Goal: Communication & Community: Answer question/provide support

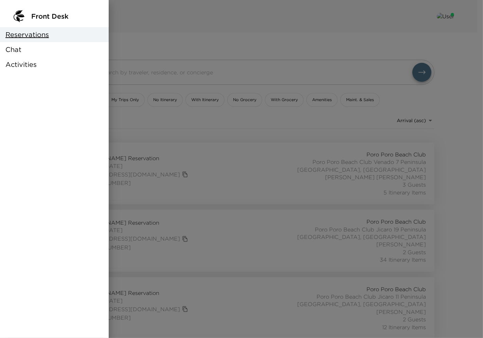
click at [15, 51] on span "Chat" at bounding box center [13, 50] width 16 height 10
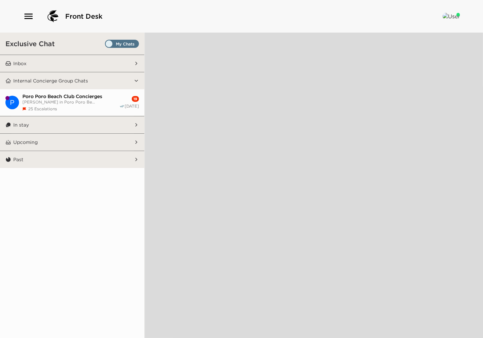
click at [23, 11] on button "button" at bounding box center [28, 16] width 11 height 11
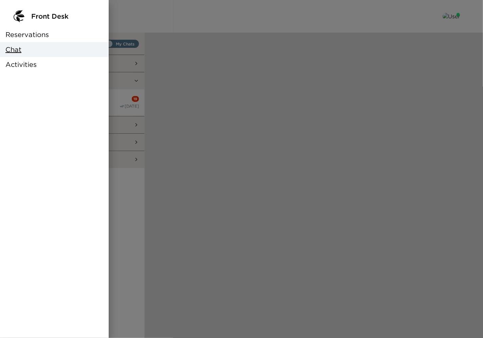
click at [300, 194] on div at bounding box center [241, 169] width 483 height 338
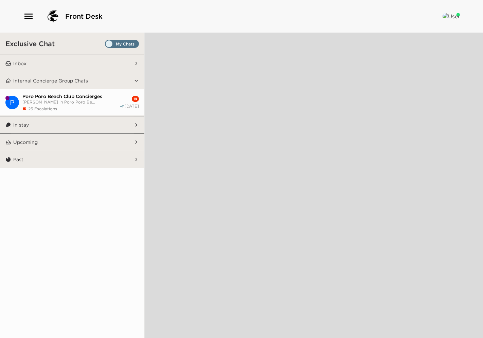
click at [71, 65] on button "Inbox" at bounding box center [72, 63] width 123 height 17
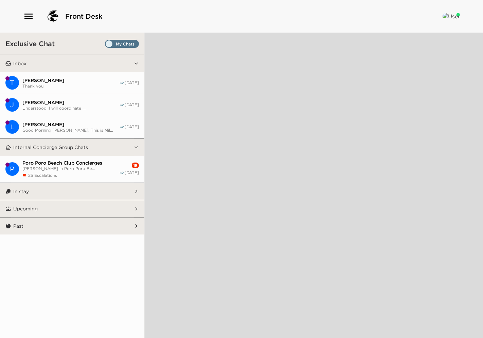
click at [11, 55] on button "Inbox" at bounding box center [72, 63] width 123 height 17
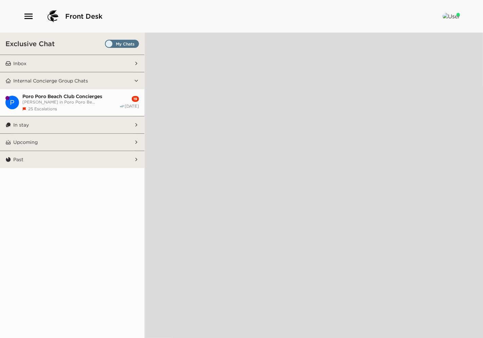
click at [76, 104] on div "Poro Poro Beach Club Concierges [PERSON_NAME] in Poro Poro Be... 25 Escalations" at bounding box center [70, 102] width 97 height 18
type textarea "x"
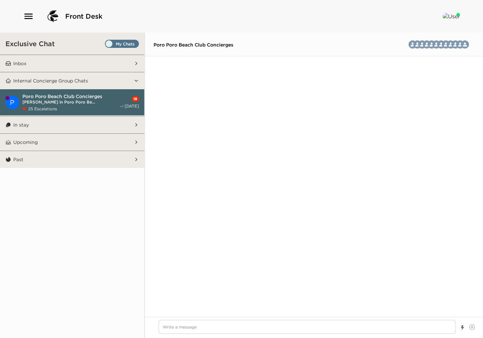
scroll to position [1293, 0]
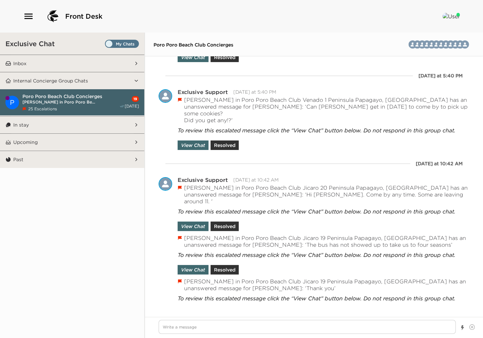
click at [42, 61] on button "Inbox" at bounding box center [72, 63] width 123 height 17
